Goal: Task Accomplishment & Management: Use online tool/utility

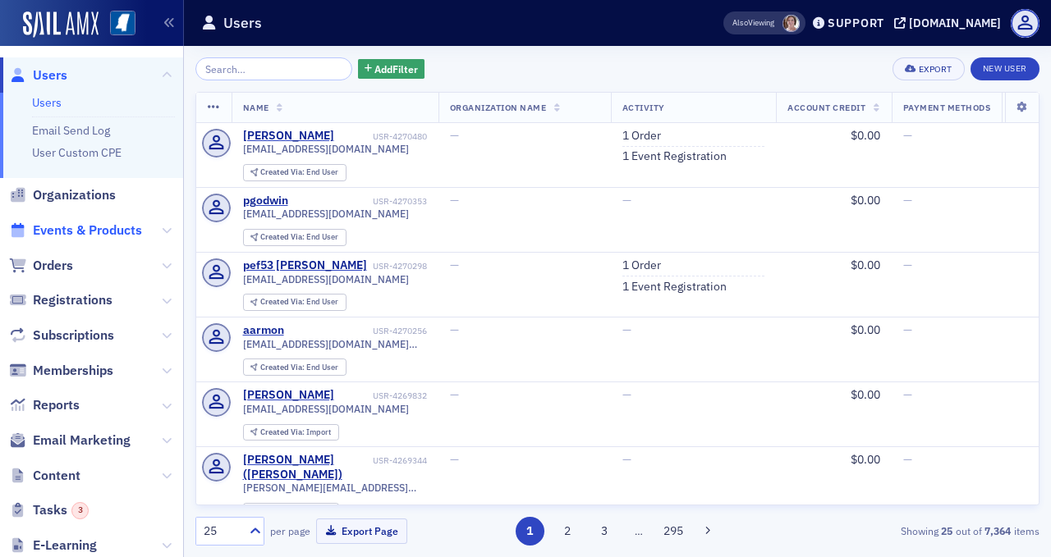
click at [125, 223] on span "Events & Products" at bounding box center [87, 231] width 109 height 18
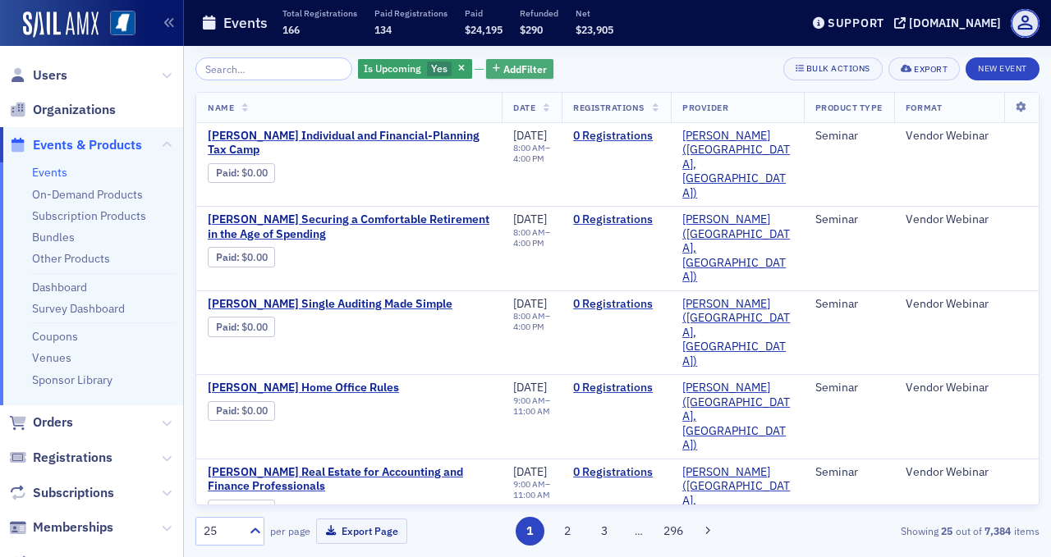
click at [508, 62] on span "Add Filter" at bounding box center [524, 69] width 43 height 15
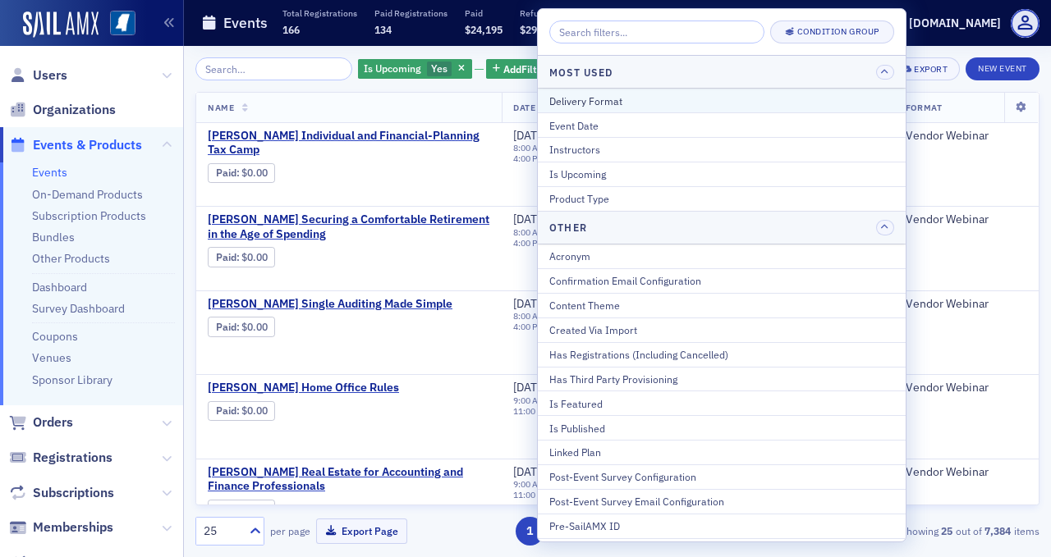
click at [639, 98] on div "Delivery Format" at bounding box center [721, 101] width 345 height 15
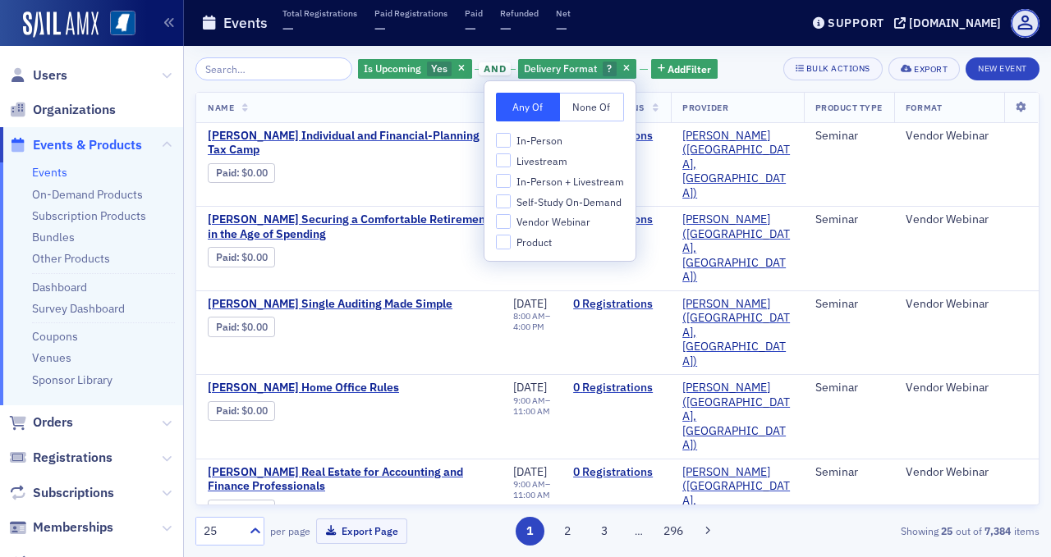
click at [552, 183] on span "In-Person + Livestream" at bounding box center [570, 182] width 108 height 14
click at [511, 183] on input "In-Person + Livestream" at bounding box center [503, 181] width 15 height 15
checkbox input "true"
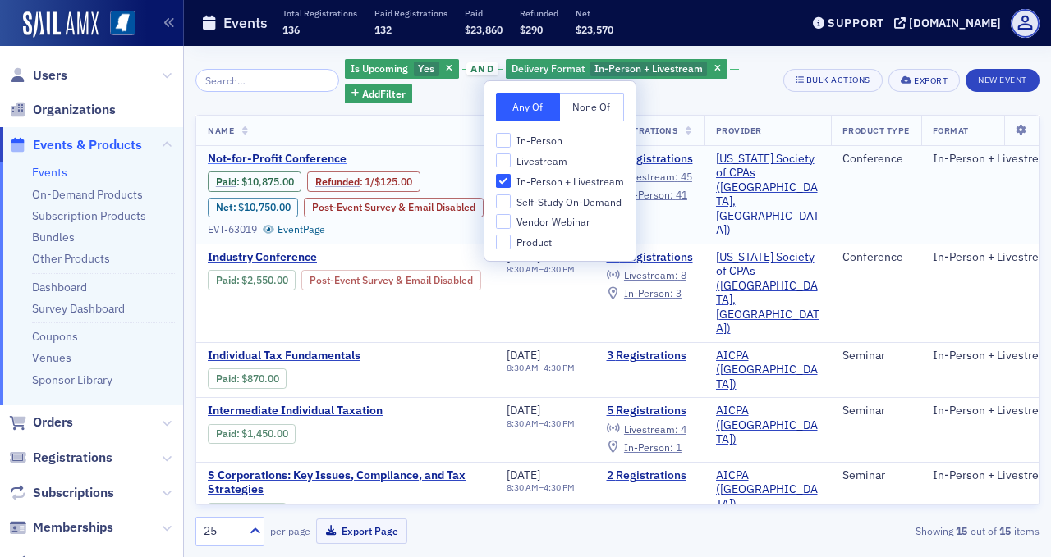
click at [299, 156] on span "Not-for-Profit Conference" at bounding box center [346, 159] width 276 height 15
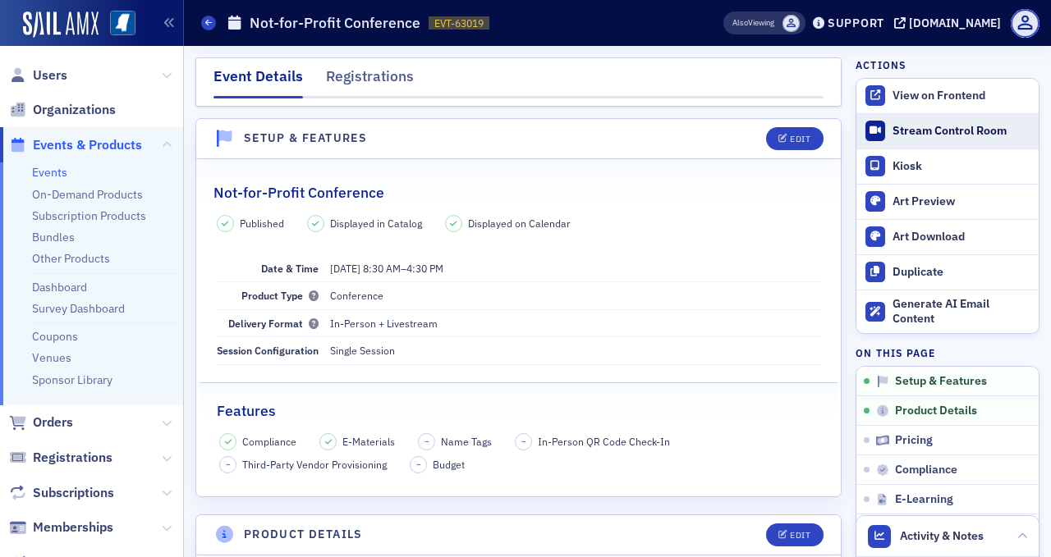
click at [946, 128] on div "Stream Control Room" at bounding box center [961, 131] width 138 height 15
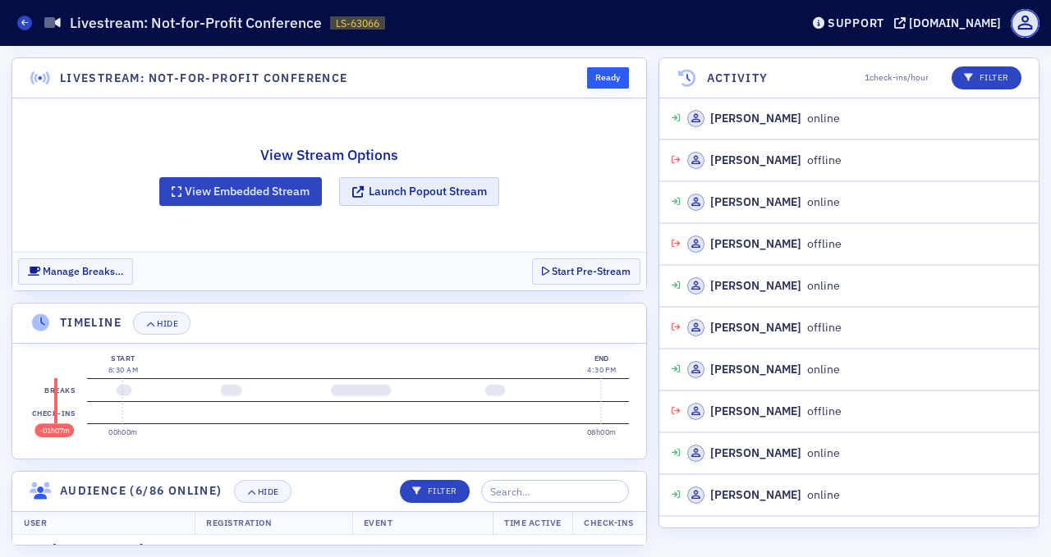
scroll to position [324, 0]
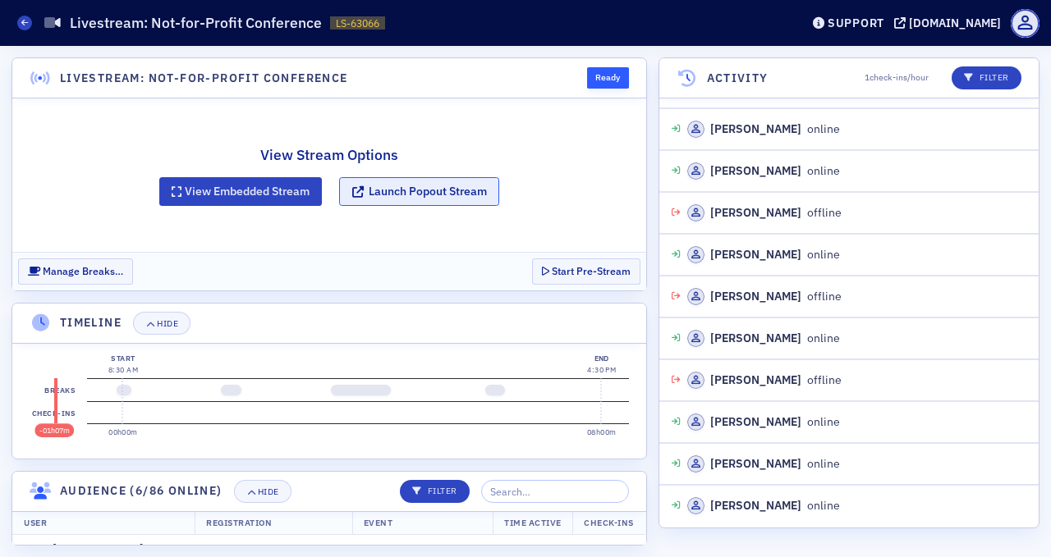
click at [442, 190] on button "Launch Popout Stream" at bounding box center [419, 191] width 160 height 29
